Goal: Task Accomplishment & Management: Manage account settings

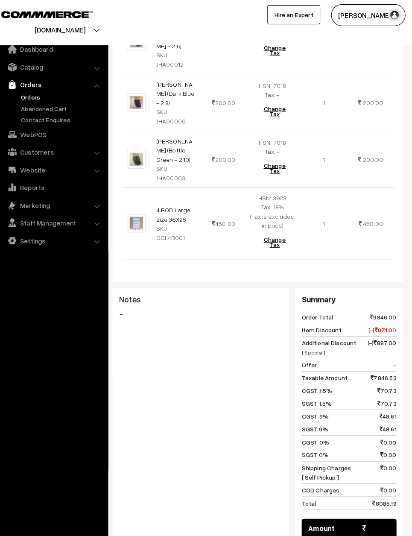
scroll to position [1520, 0]
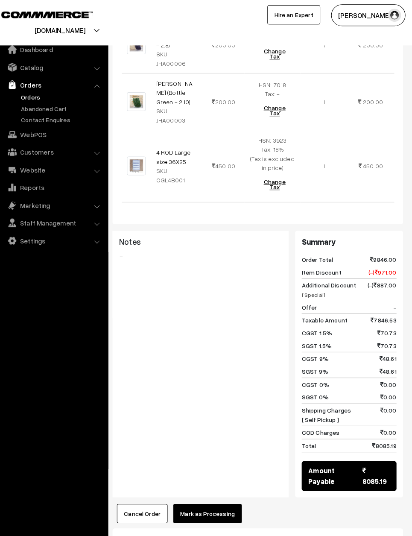
click at [216, 492] on button "Mark as Processing" at bounding box center [212, 501] width 67 height 19
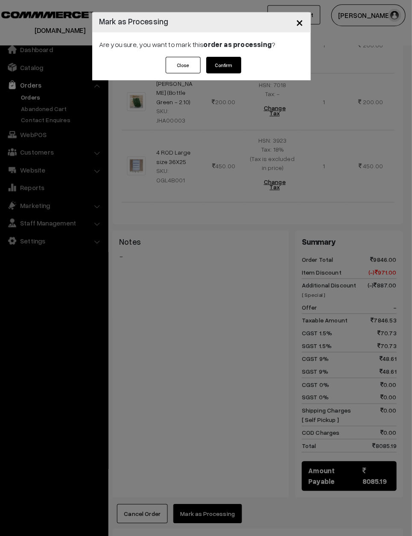
click at [225, 57] on button "Confirm" at bounding box center [228, 64] width 34 height 16
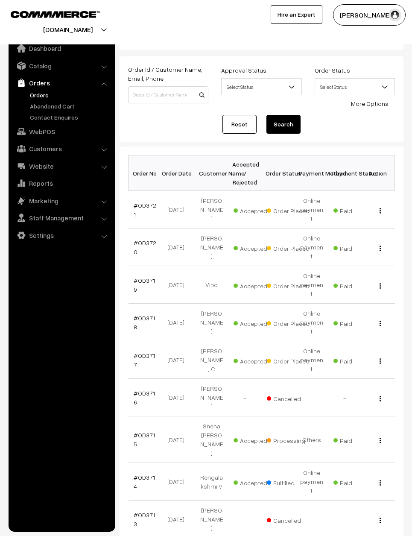
scroll to position [25, 0]
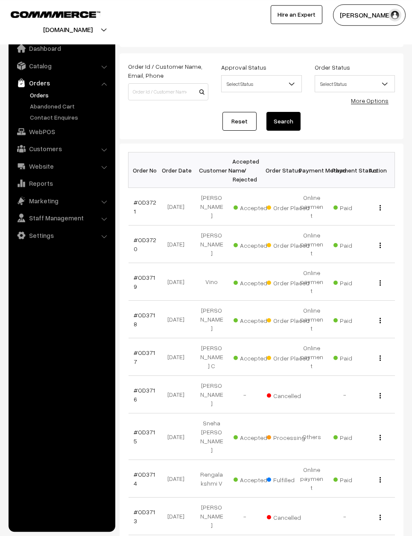
click at [153, 349] on link "#OD3717" at bounding box center [144, 357] width 21 height 16
click at [147, 349] on link "#OD3717" at bounding box center [144, 357] width 21 height 16
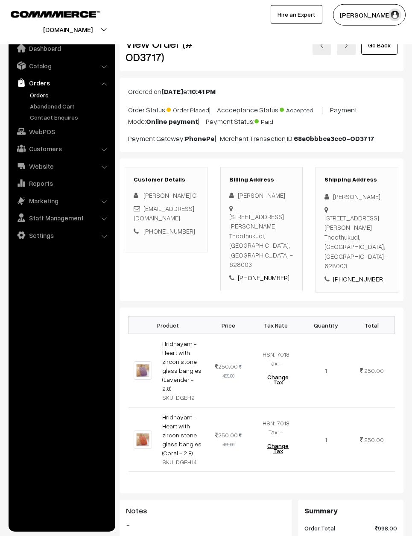
scroll to position [0, 0]
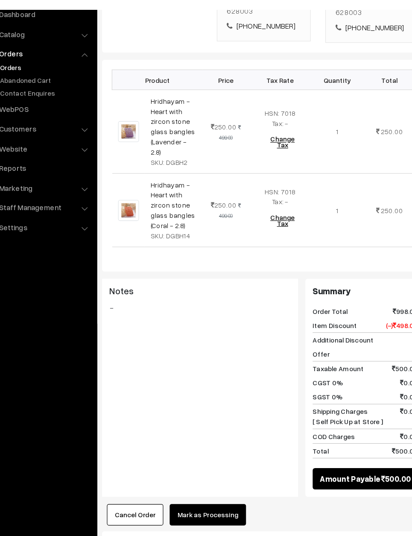
click at [201, 478] on button "Mark as Processing" at bounding box center [212, 487] width 67 height 19
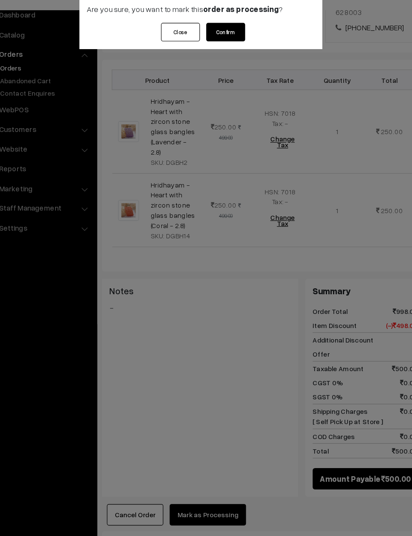
scroll to position [231, 0]
click at [211, 56] on button "Confirm" at bounding box center [228, 64] width 34 height 16
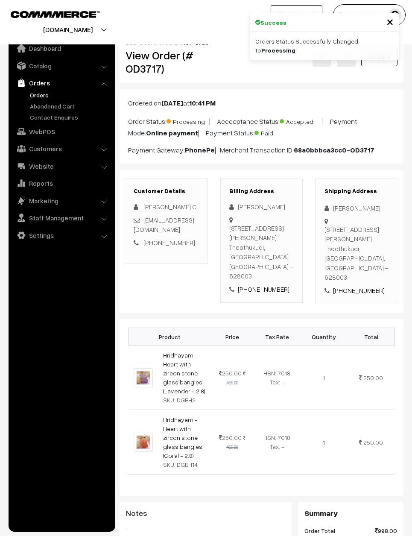
scroll to position [220, 0]
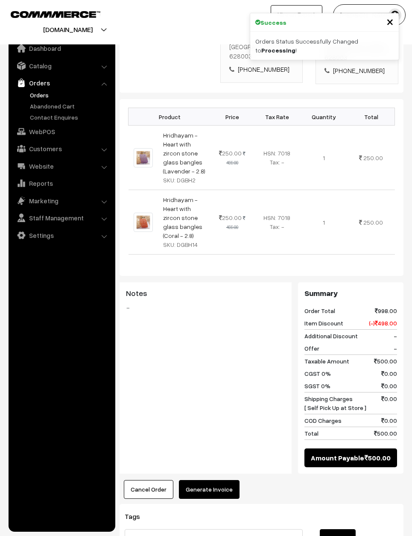
click at [196, 480] on button "Generate Invoice" at bounding box center [209, 489] width 61 height 19
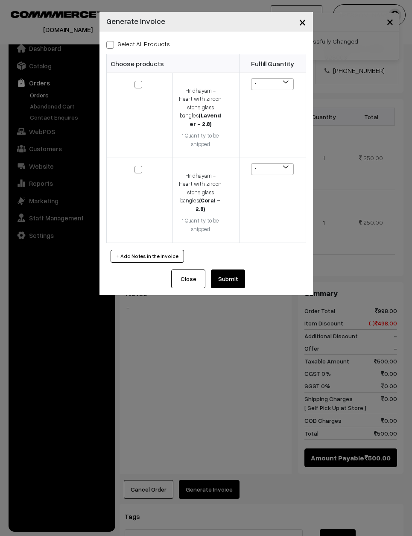
scroll to position [219, 0]
click at [155, 40] on label "Select All Products" at bounding box center [138, 43] width 64 height 9
click at [112, 41] on input "Select All Products" at bounding box center [109, 44] width 6 height 6
checkbox input "true"
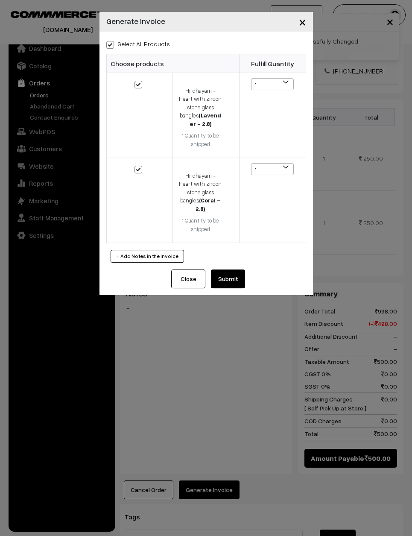
checkbox input "true"
click at [241, 269] on button "Submit" at bounding box center [228, 278] width 34 height 19
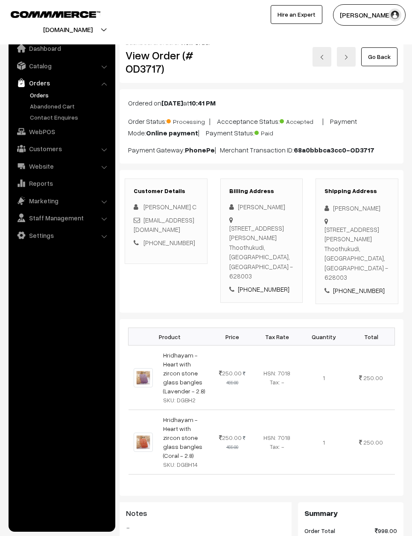
click at [386, 55] on link "Go Back" at bounding box center [379, 56] width 36 height 19
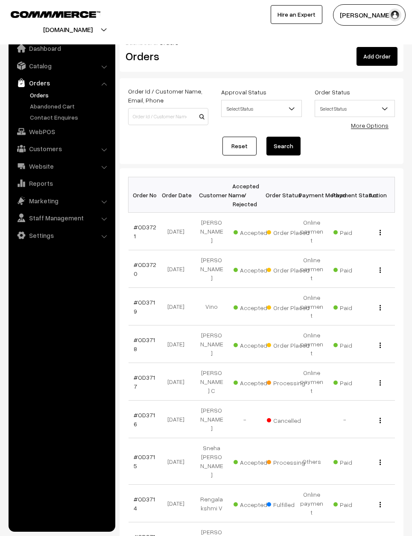
click at [149, 336] on link "#OD3718" at bounding box center [144, 344] width 21 height 16
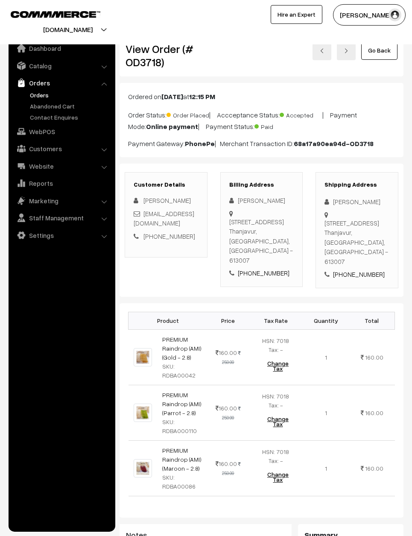
scroll to position [8, 0]
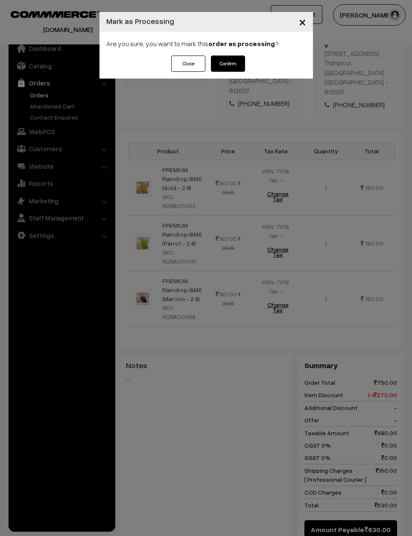
click at [231, 65] on button "Confirm" at bounding box center [228, 64] width 34 height 16
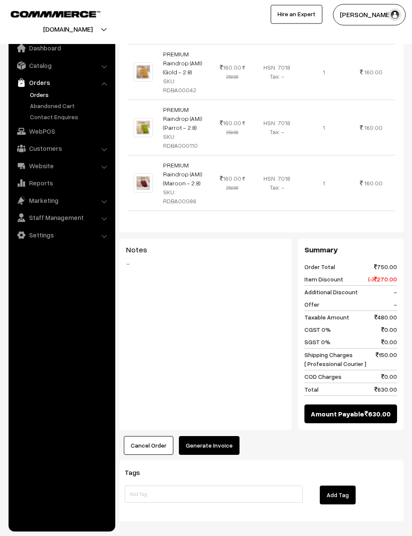
scroll to position [291, 0]
click at [211, 444] on button "Generate Invoice" at bounding box center [209, 445] width 61 height 19
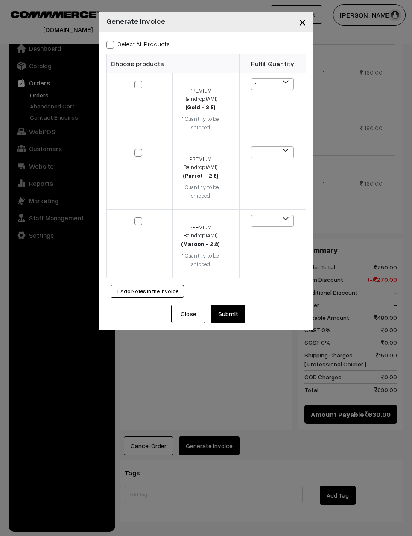
click at [138, 36] on div "Select All Products Choose products Fulfill Quantity 1 1 1 1 1" at bounding box center [205, 168] width 213 height 273
click at [143, 48] on label "Select All Products" at bounding box center [138, 43] width 64 height 9
click at [112, 46] on input "Select All Products" at bounding box center [109, 44] width 6 height 6
checkbox input "true"
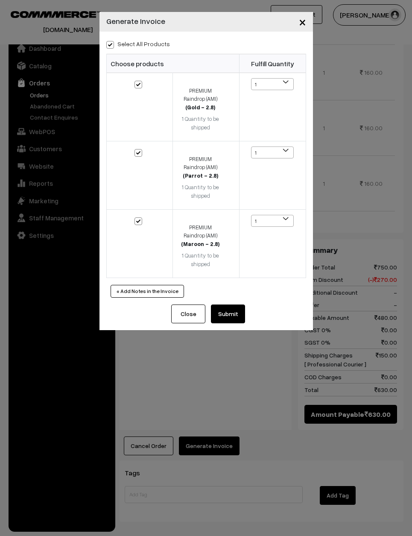
checkbox input "true"
click at [225, 304] on button "Submit" at bounding box center [228, 313] width 34 height 19
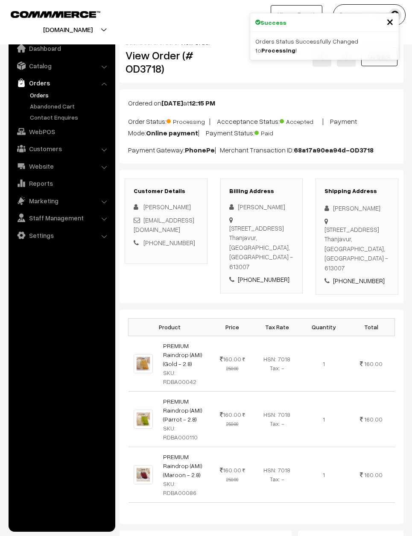
click at [378, 0] on html "Thank you for showing interest. Our team will call you shortly. Close varnambya…" at bounding box center [206, 268] width 412 height 536
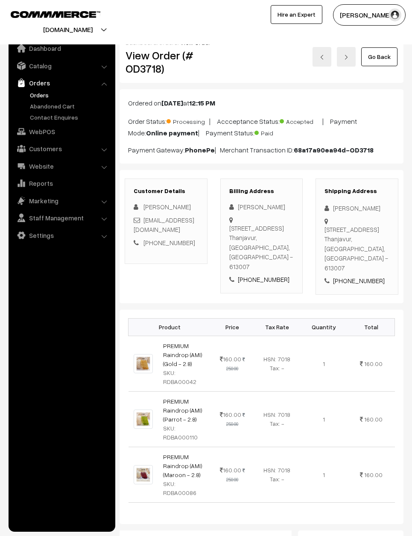
click at [387, 57] on link "Go Back" at bounding box center [379, 56] width 36 height 19
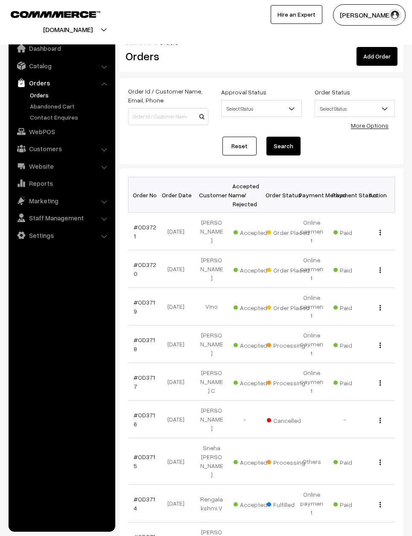
click at [137, 301] on link "#OD3719" at bounding box center [144, 306] width 21 height 16
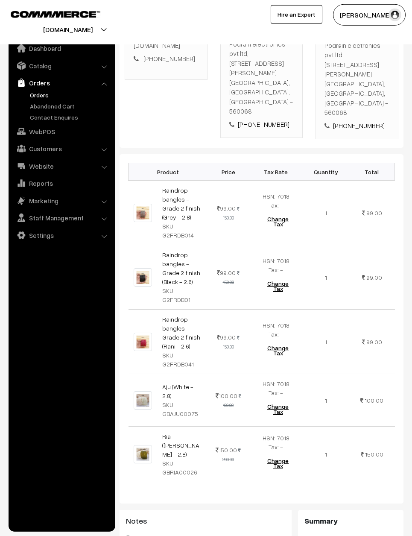
scroll to position [187, 0]
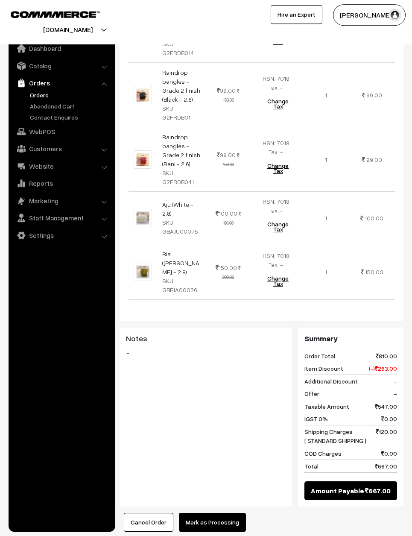
click at [229, 513] on button "Mark as Processing" at bounding box center [212, 522] width 67 height 19
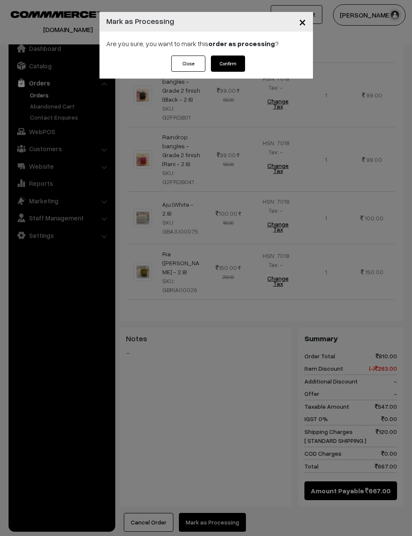
click at [235, 56] on button "Confirm" at bounding box center [228, 64] width 34 height 16
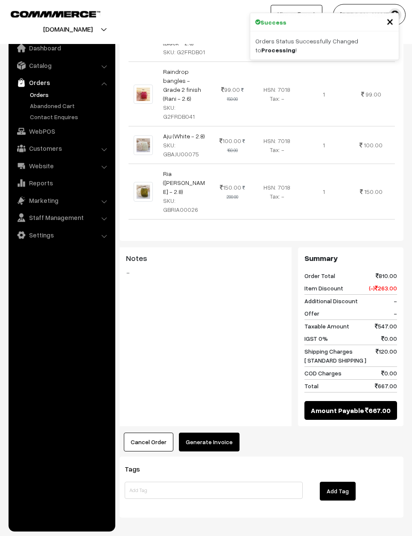
scroll to position [422, 0]
click at [220, 433] on button "Generate Invoice" at bounding box center [209, 442] width 61 height 19
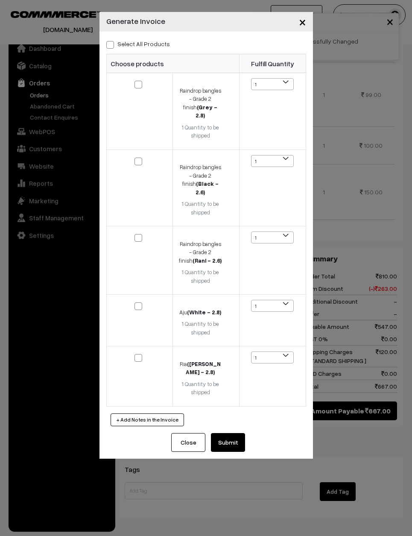
click at [138, 45] on label "Select All Products" at bounding box center [138, 43] width 64 height 9
click at [112, 45] on input "Select All Products" at bounding box center [109, 44] width 6 height 6
checkbox input "true"
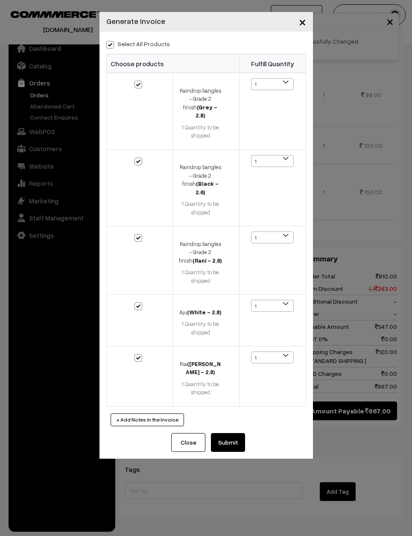
checkbox input "true"
click at [242, 433] on button "Submit" at bounding box center [228, 442] width 34 height 19
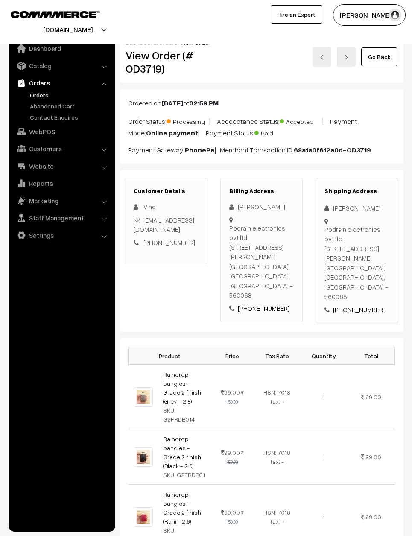
click at [380, 59] on link "Go Back" at bounding box center [379, 56] width 36 height 19
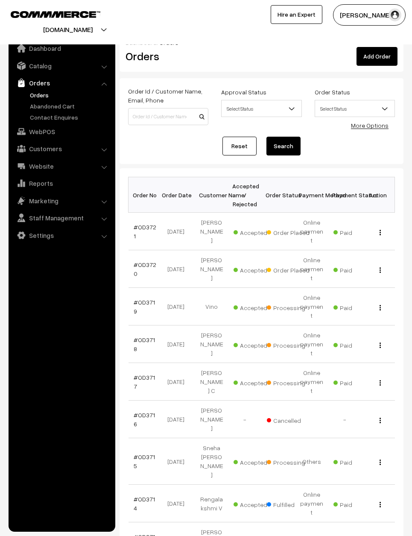
click at [144, 261] on link "#OD3720" at bounding box center [145, 269] width 23 height 16
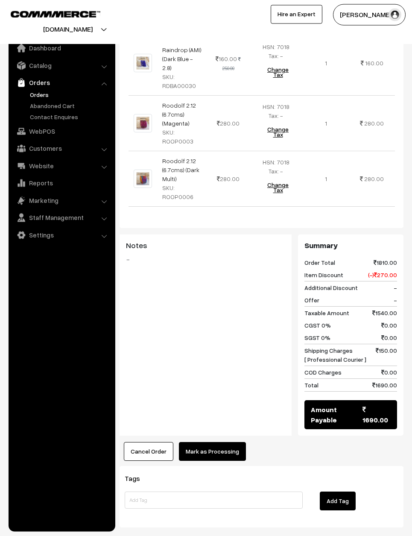
scroll to position [535, 0]
click at [229, 442] on button "Mark as Processing" at bounding box center [212, 451] width 67 height 19
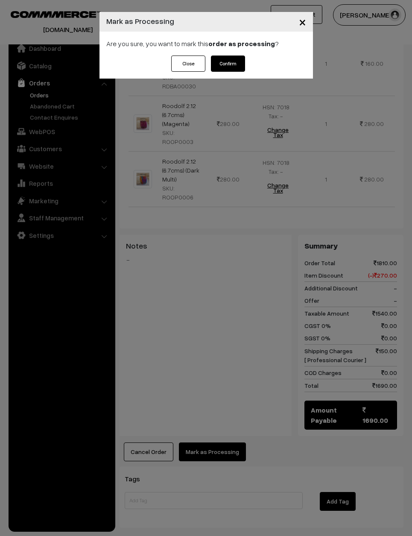
click at [232, 56] on button "Confirm" at bounding box center [228, 64] width 34 height 16
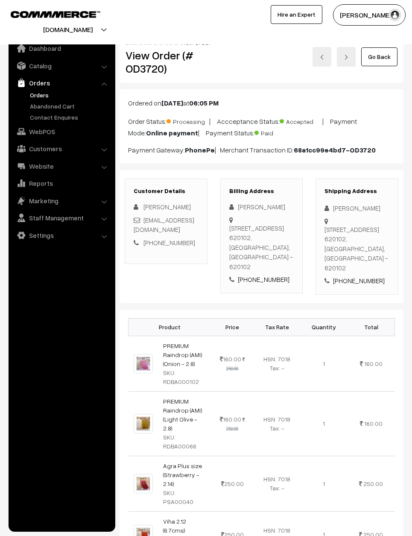
click at [385, 57] on link "Go Back" at bounding box center [379, 56] width 36 height 19
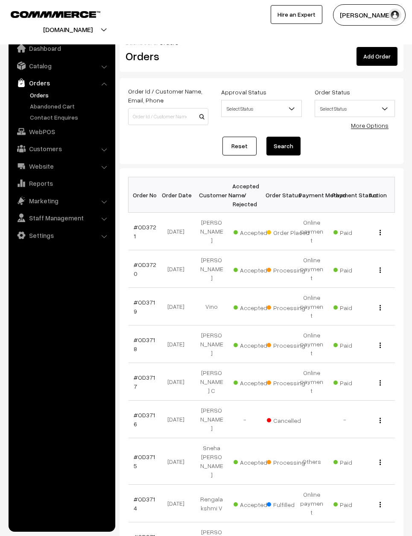
click at [146, 225] on link "#OD3721" at bounding box center [145, 231] width 23 height 16
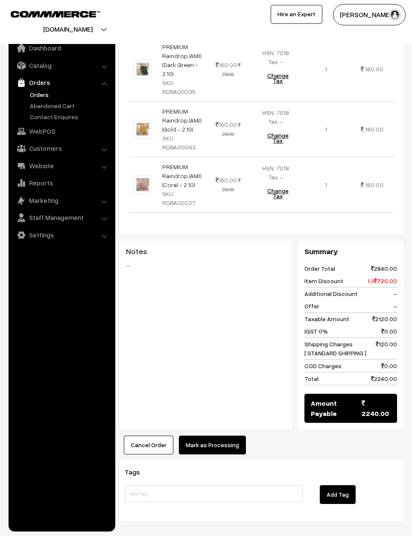
scroll to position [806, 0]
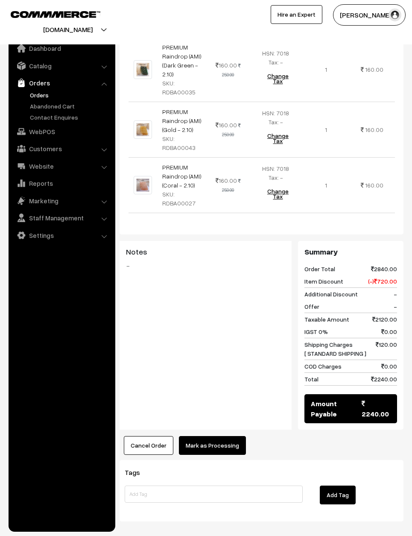
click at [220, 436] on button "Mark as Processing" at bounding box center [212, 445] width 67 height 19
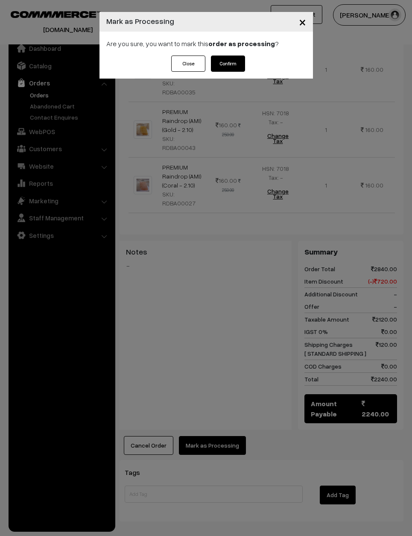
click at [223, 60] on button "Confirm" at bounding box center [228, 64] width 34 height 16
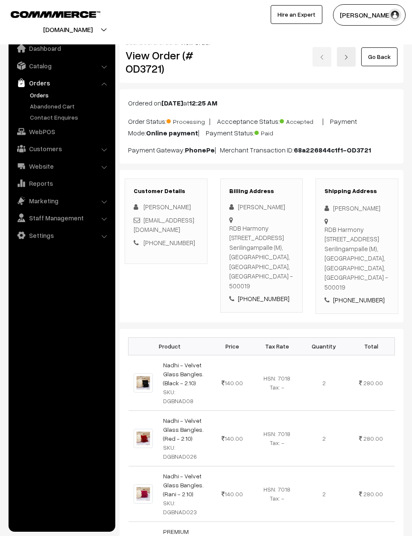
click at [382, 53] on link "Go Back" at bounding box center [379, 56] width 36 height 19
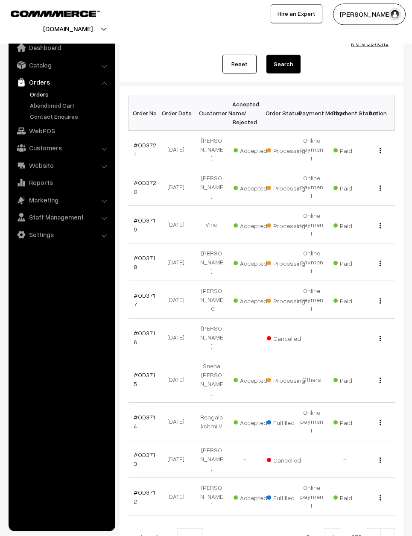
scroll to position [81, 0]
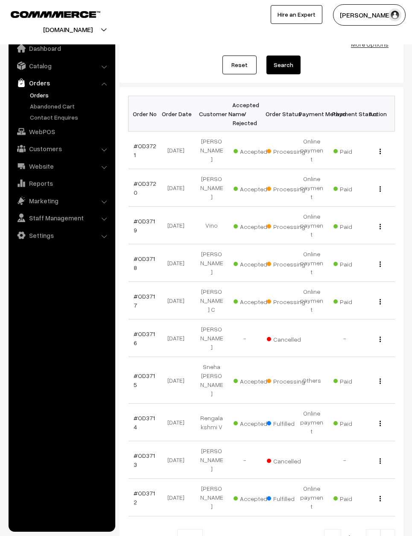
click at [392, 529] on link at bounding box center [387, 537] width 15 height 17
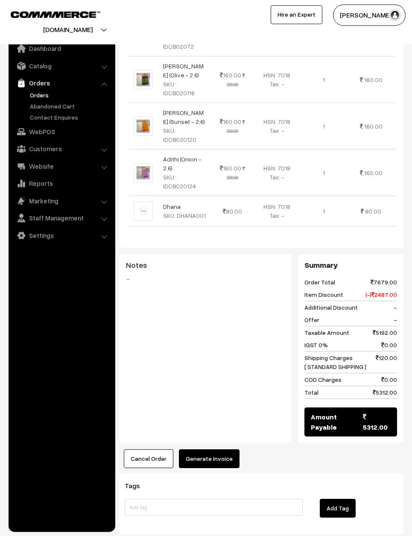
click at [219, 450] on button "Generate Invoice" at bounding box center [209, 458] width 61 height 19
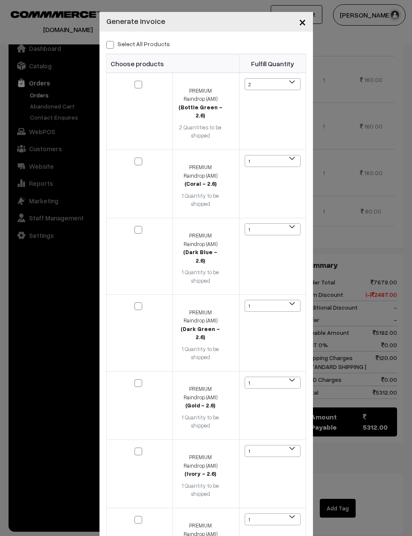
click at [145, 46] on label "Select All Products" at bounding box center [138, 43] width 64 height 9
click at [112, 46] on input "Select All Products" at bounding box center [109, 44] width 6 height 6
checkbox input "true"
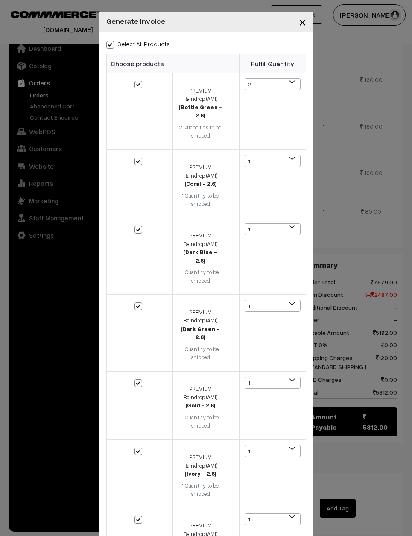
checkbox input "true"
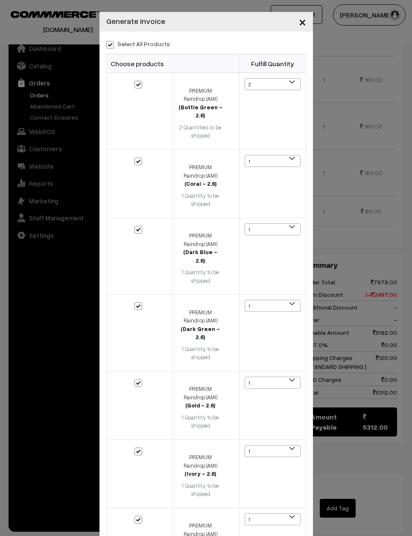
checkbox input "true"
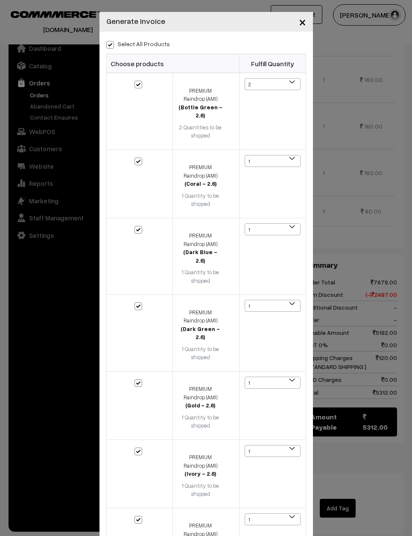
checkbox input "true"
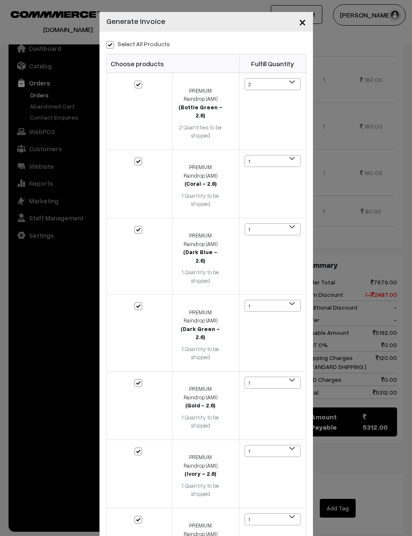
checkbox input "true"
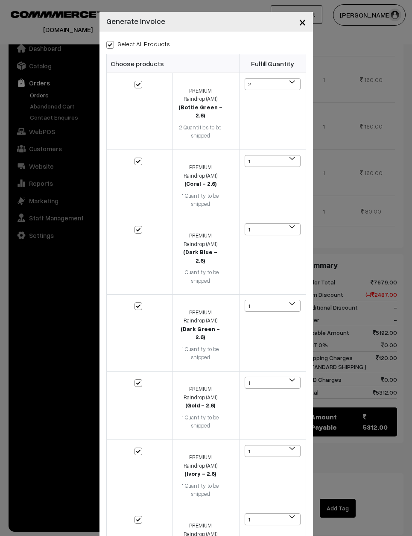
checkbox input "true"
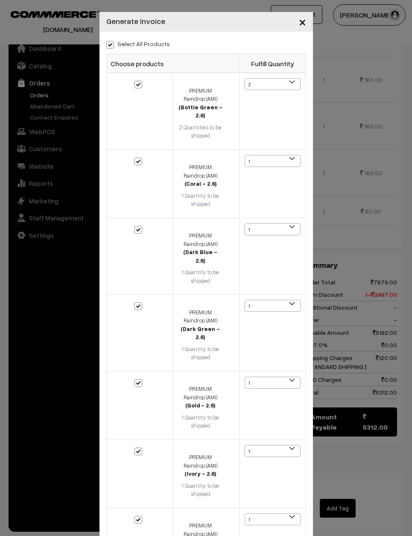
checkbox input "true"
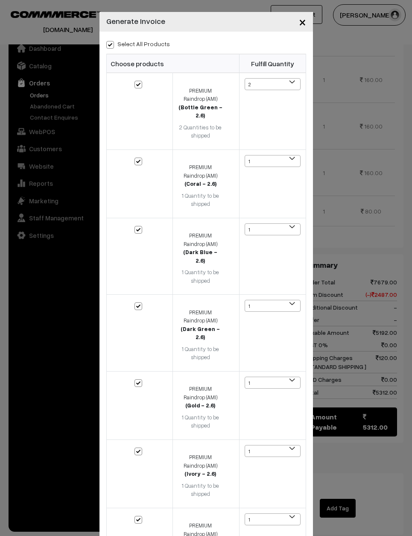
checkbox input "true"
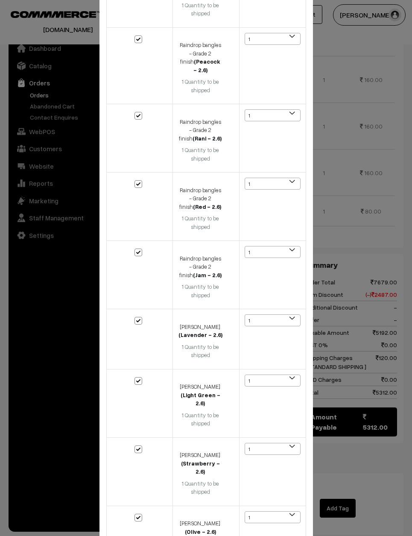
scroll to position [1776, 0]
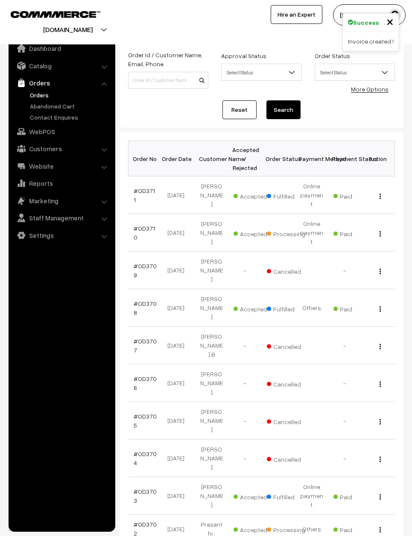
scroll to position [36, 0]
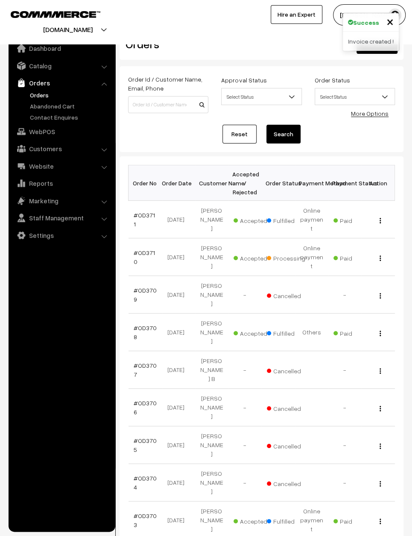
scroll to position [0, 0]
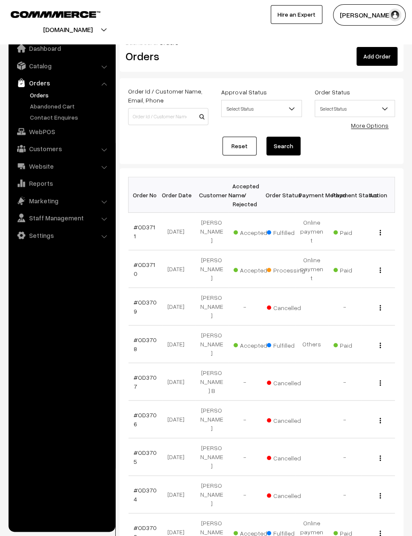
click at [346, 187] on th "Payment Status" at bounding box center [344, 194] width 33 height 35
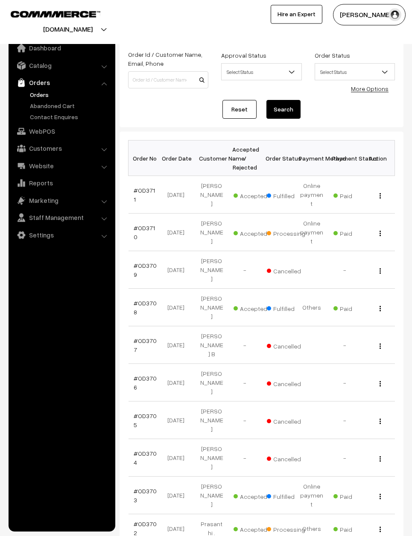
scroll to position [36, 0]
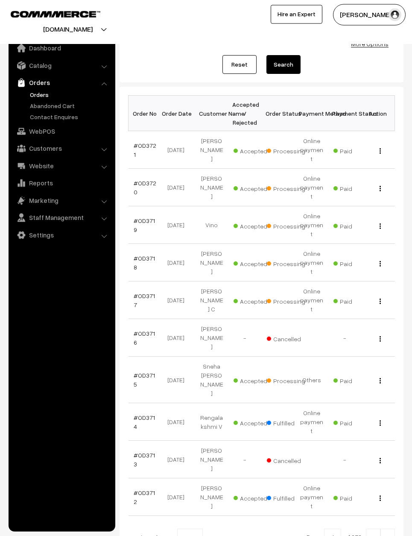
scroll to position [81, 0]
click at [160, 282] on td "#OD3717" at bounding box center [145, 301] width 33 height 38
click at [152, 292] on link "#OD3717" at bounding box center [144, 300] width 21 height 16
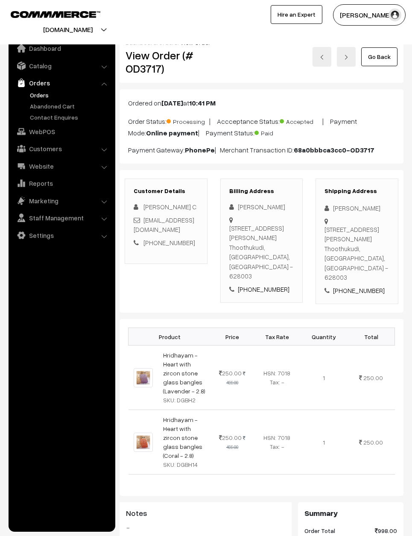
click at [381, 57] on link "Go Back" at bounding box center [379, 56] width 36 height 19
